Goal: Ask a question

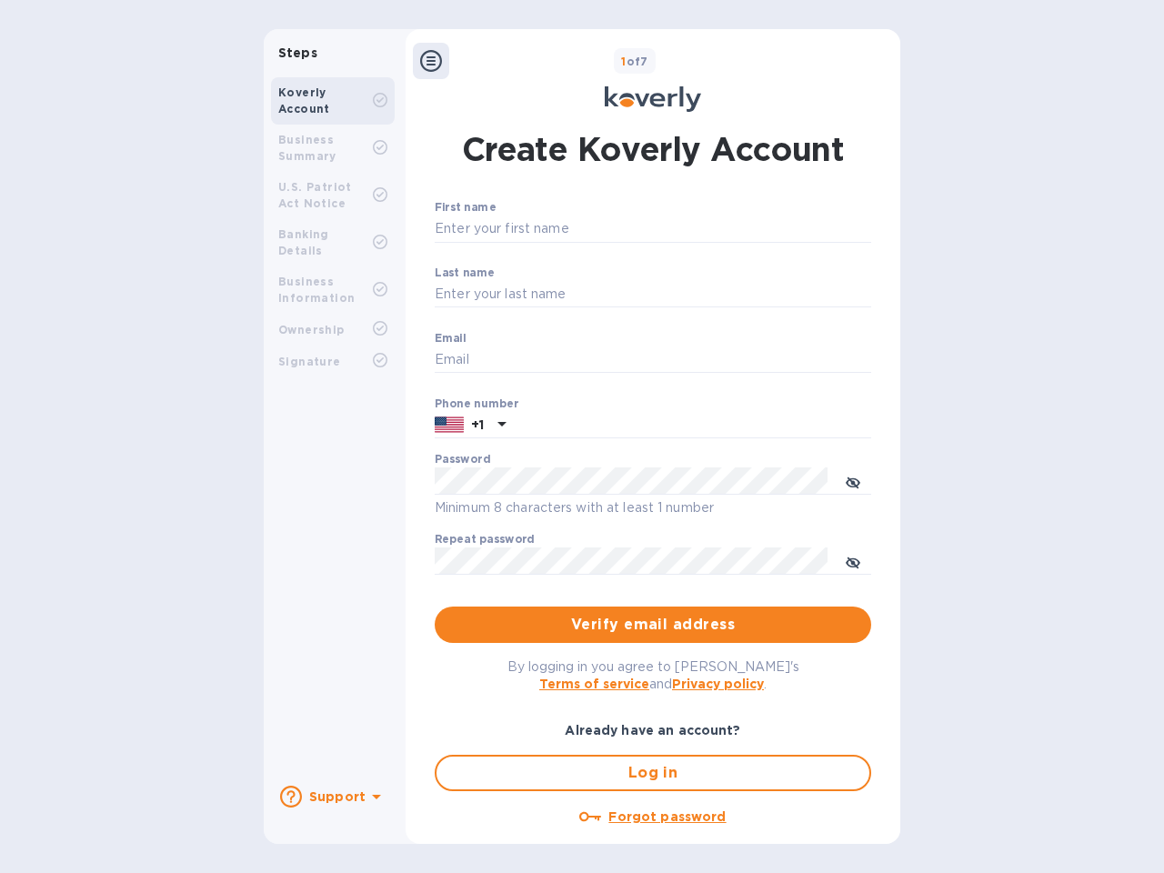
click at [332, 797] on b "Support" at bounding box center [337, 797] width 56 height 15
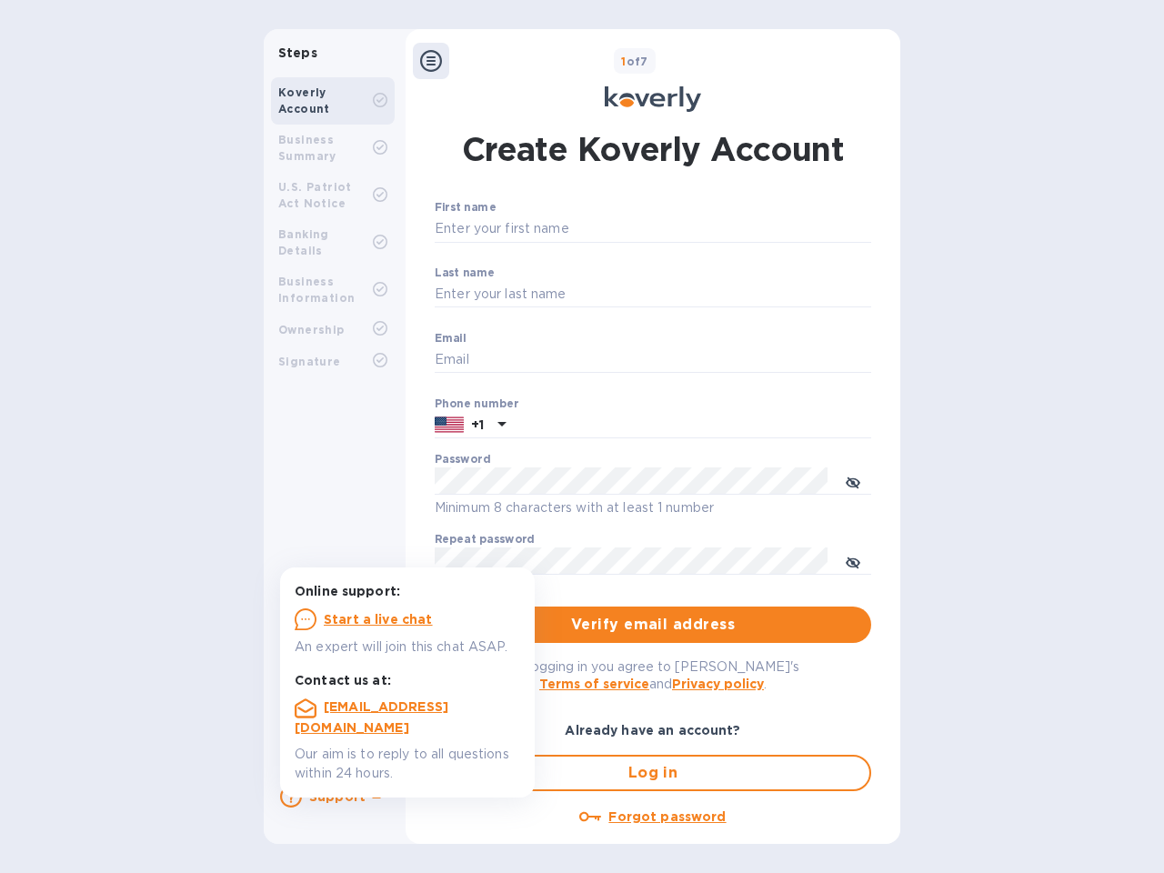
click at [291, 797] on icon at bounding box center [291, 797] width 22 height 22
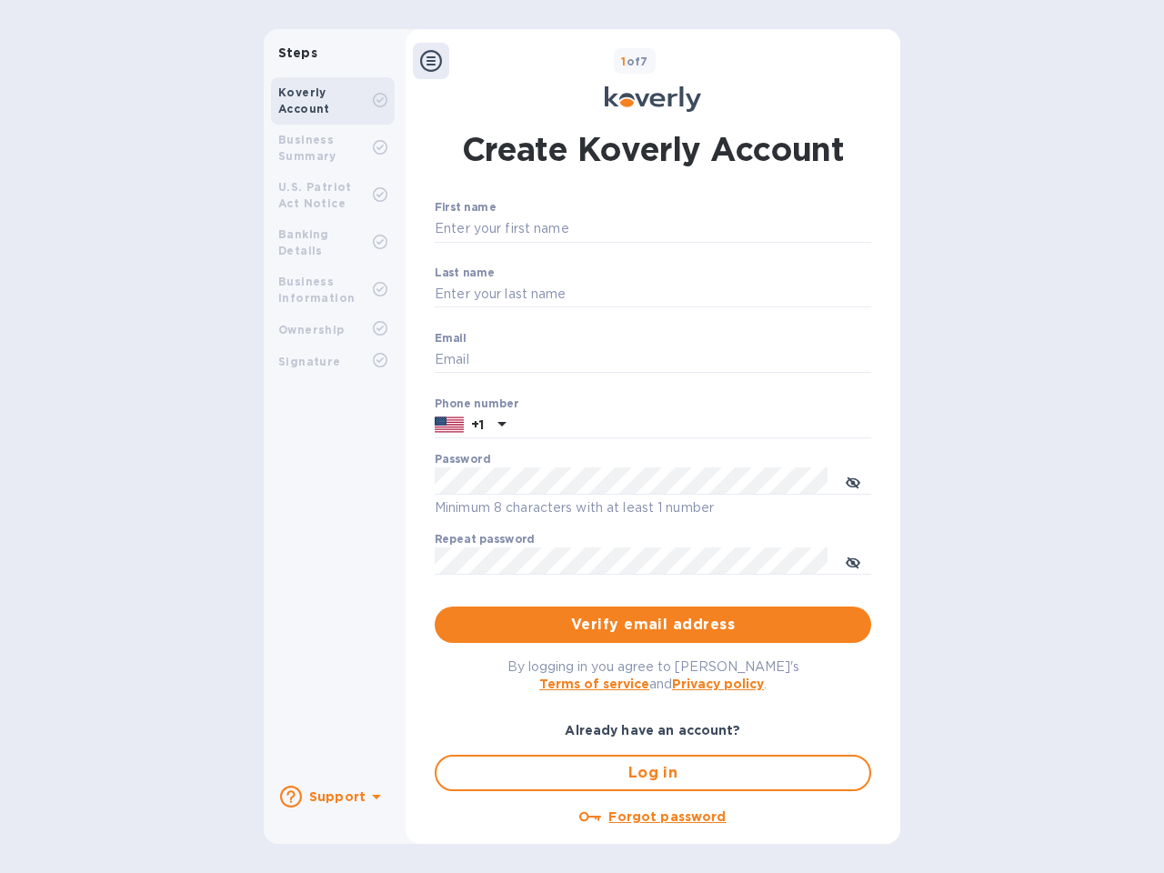
click at [374, 799] on icon at bounding box center [376, 797] width 9 height 5
click at [431, 61] on icon at bounding box center [431, 61] width 22 height 22
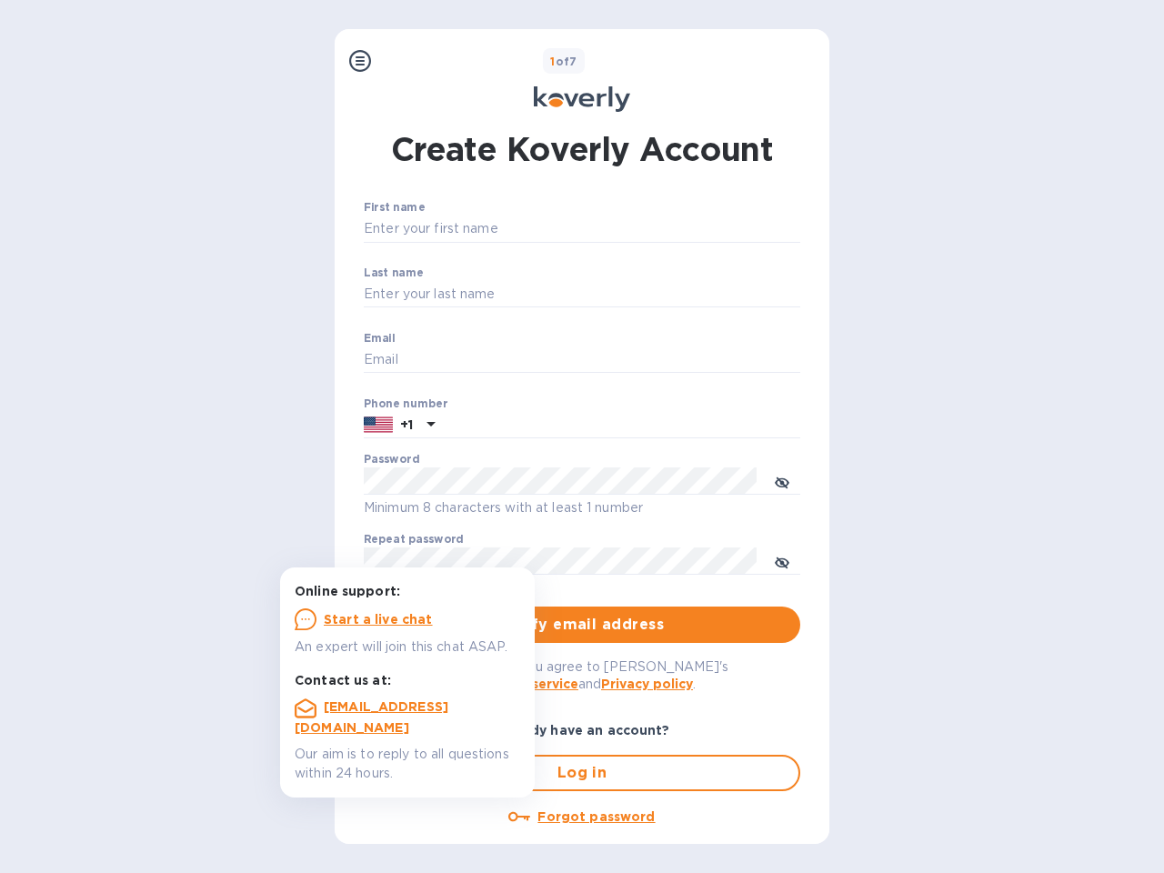
click at [650, 229] on input "First name" at bounding box center [582, 229] width 437 height 27
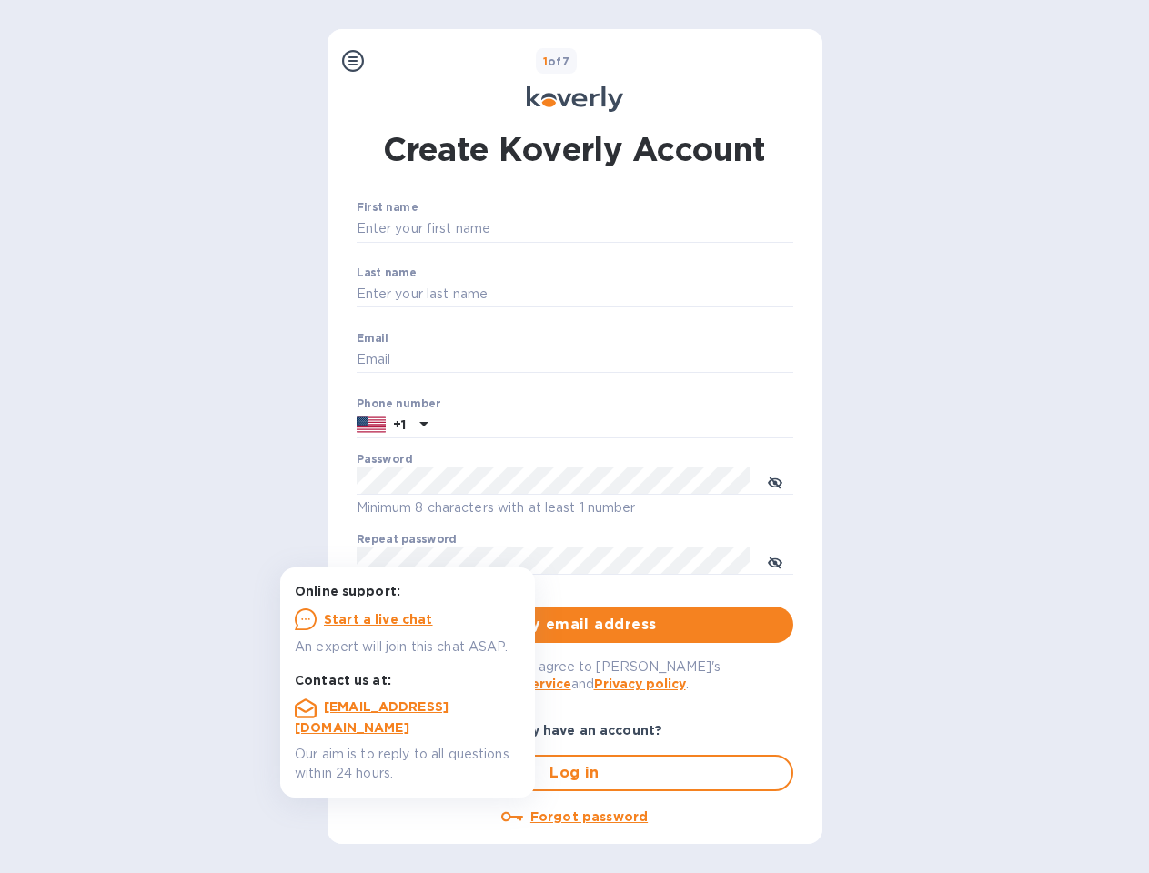
click at [650, 295] on input "Last name" at bounding box center [575, 294] width 437 height 27
click at [650, 360] on input "Email" at bounding box center [575, 360] width 437 height 27
click at [650, 426] on input "text" at bounding box center [614, 425] width 358 height 27
click at [470, 426] on input "text" at bounding box center [614, 425] width 358 height 27
click at [499, 426] on input "text" at bounding box center [614, 425] width 358 height 27
